Goal: Task Accomplishment & Management: Manage account settings

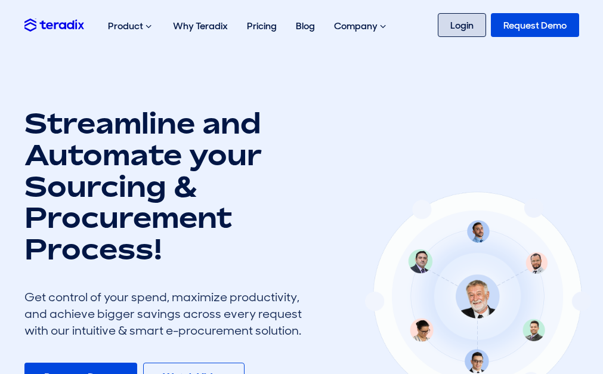
click at [454, 30] on link "Login" at bounding box center [462, 25] width 48 height 24
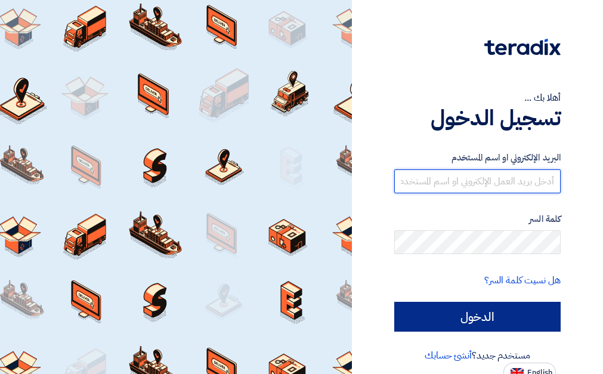
type input "[DOMAIN_NAME][EMAIL_ADDRESS][DOMAIN_NAME]"
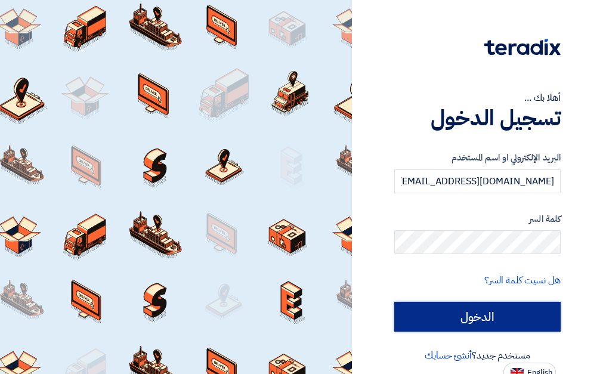
click at [477, 308] on input "الدخول" at bounding box center [477, 317] width 166 height 30
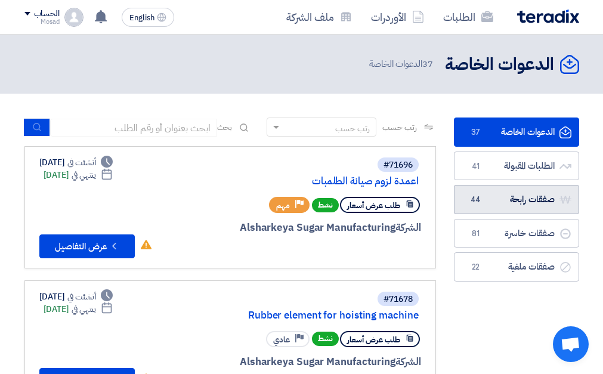
click at [496, 203] on link "صفقات رابحة صفقات رابحة 44" at bounding box center [516, 199] width 125 height 29
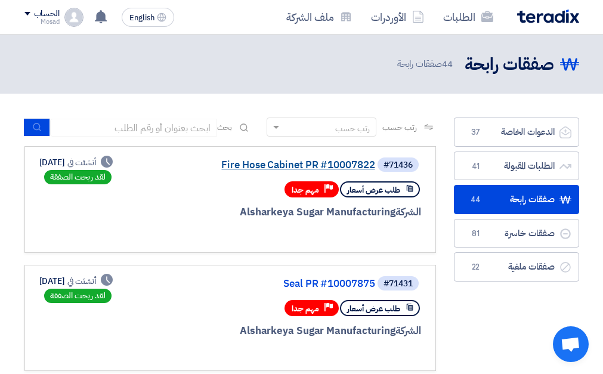
click at [311, 171] on link "Fire Hose Cabinet PR #10007822" at bounding box center [256, 165] width 239 height 11
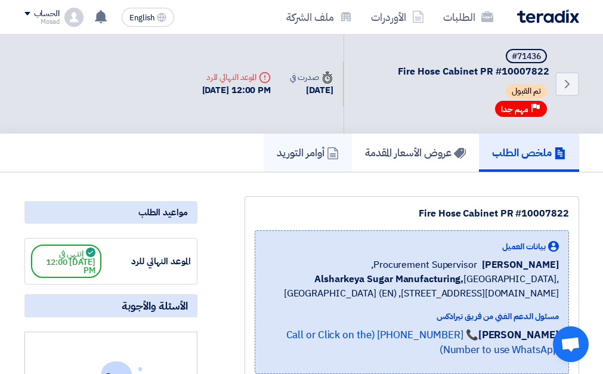
click at [292, 159] on h5 "أوامر التوريد" at bounding box center [308, 153] width 62 height 14
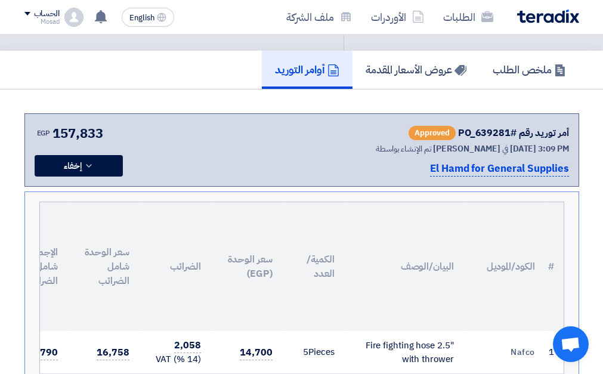
scroll to position [60, 0]
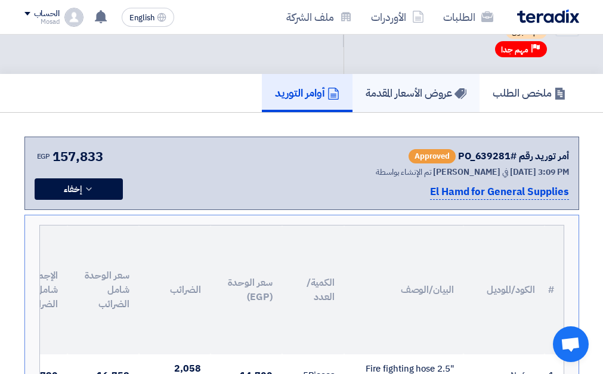
click at [413, 90] on h5 "عروض الأسعار المقدمة" at bounding box center [416, 93] width 101 height 14
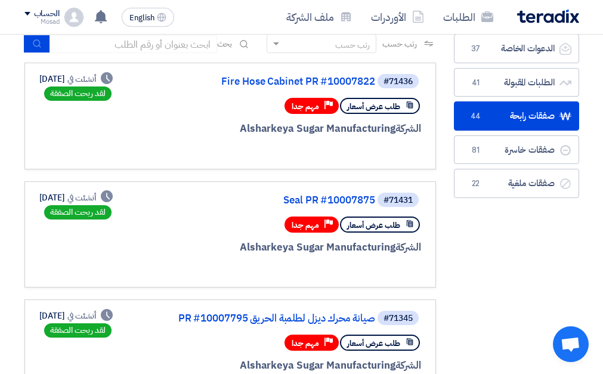
scroll to position [119, 0]
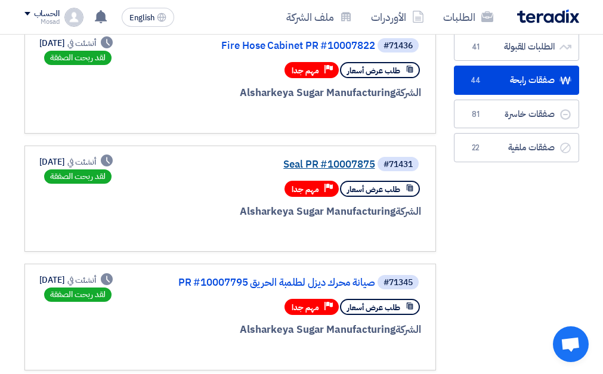
click at [339, 170] on link "Seal PR #10007875" at bounding box center [256, 164] width 239 height 11
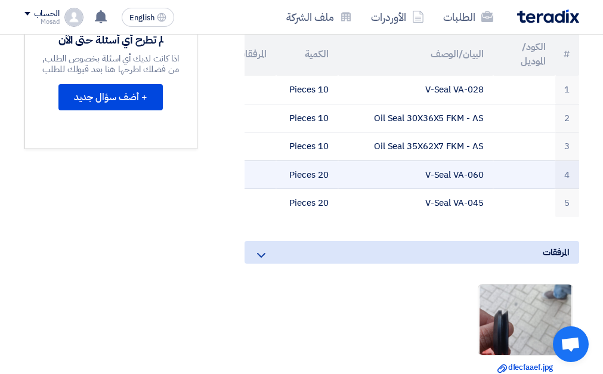
scroll to position [358, 0]
